Goal: Information Seeking & Learning: Learn about a topic

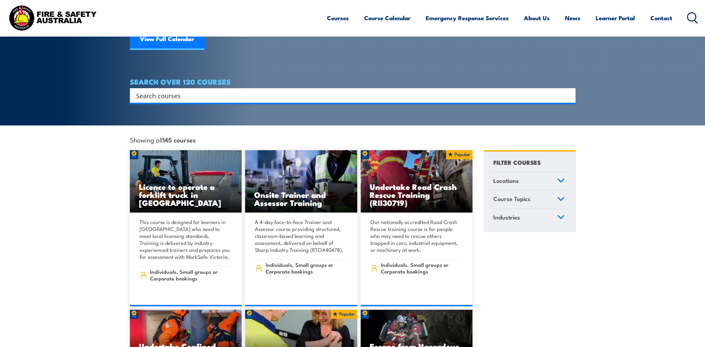
scroll to position [70, 0]
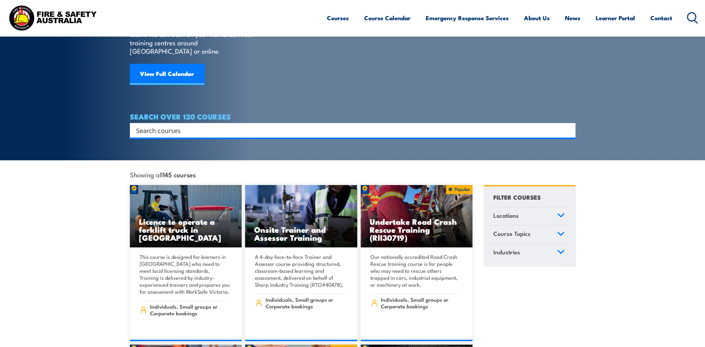
click at [148, 125] on input "Search input" at bounding box center [348, 130] width 424 height 10
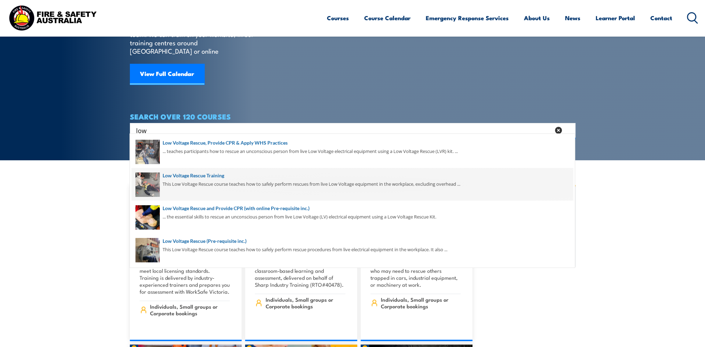
type input "low"
click at [183, 177] on span at bounding box center [352, 184] width 441 height 33
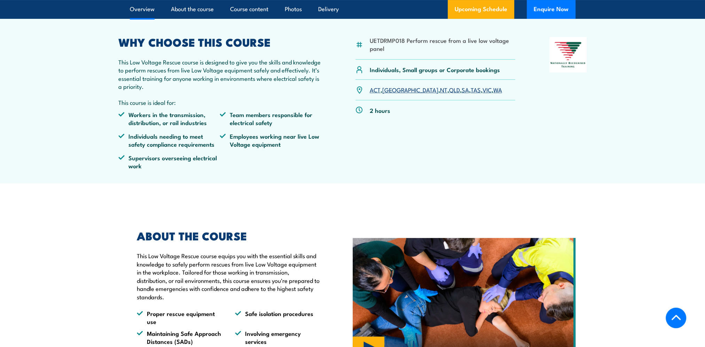
scroll to position [174, 0]
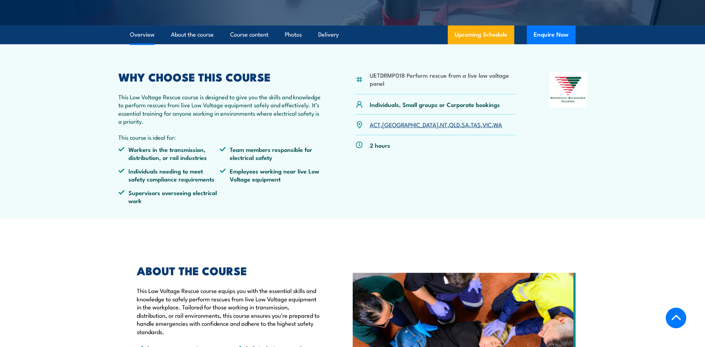
click at [449, 126] on link "QLD" at bounding box center [454, 124] width 11 height 8
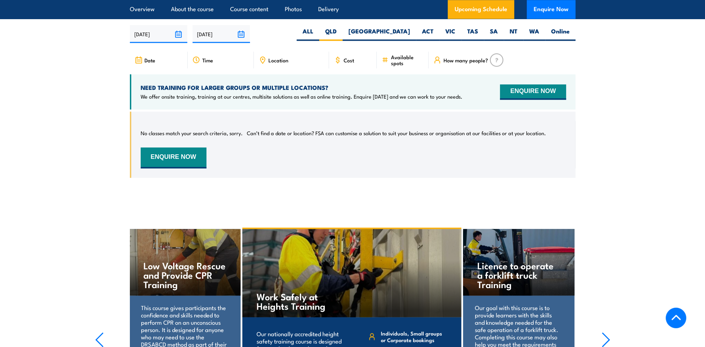
scroll to position [1109, 0]
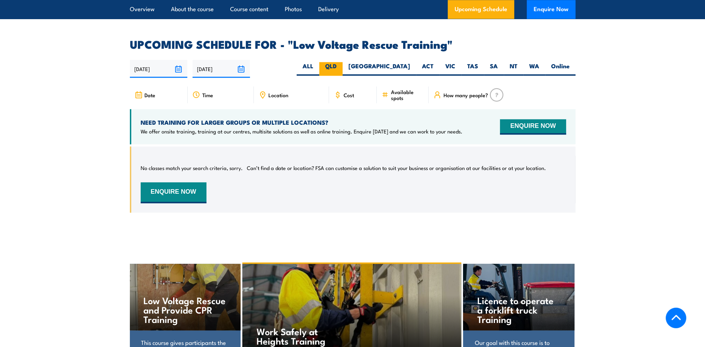
click at [342, 62] on label "QLD" at bounding box center [330, 69] width 23 height 14
click at [341, 62] on input "QLD" at bounding box center [339, 64] width 5 height 5
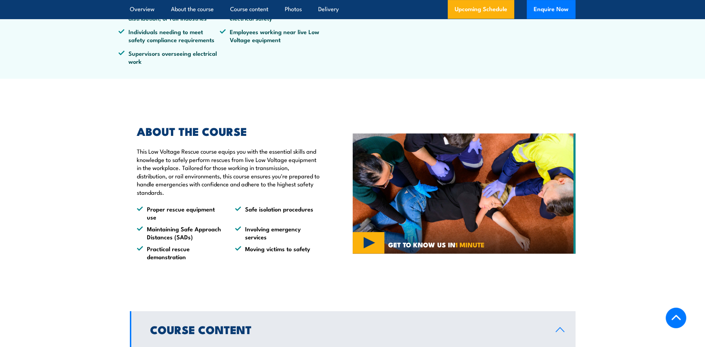
scroll to position [452, 0]
